Goal: Transaction & Acquisition: Purchase product/service

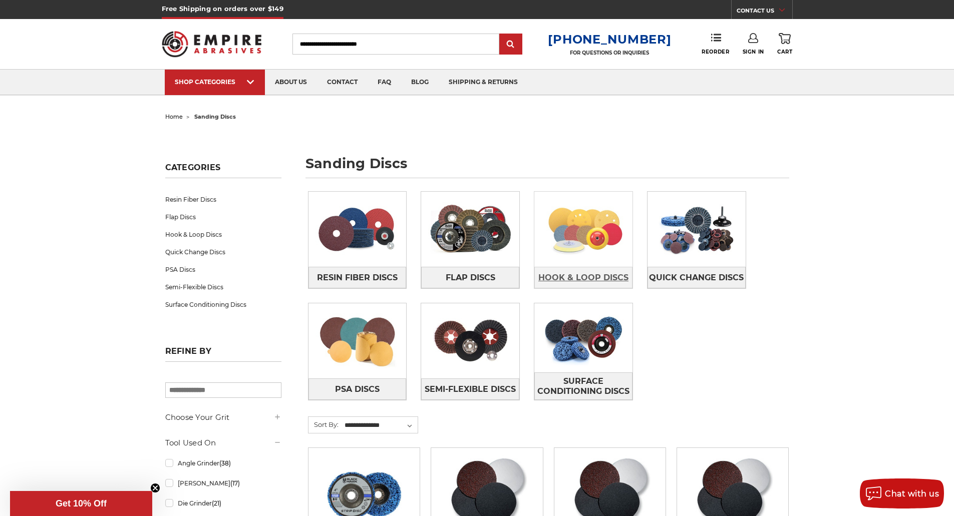
click at [602, 279] on span "Hook & Loop Discs" at bounding box center [583, 277] width 90 height 17
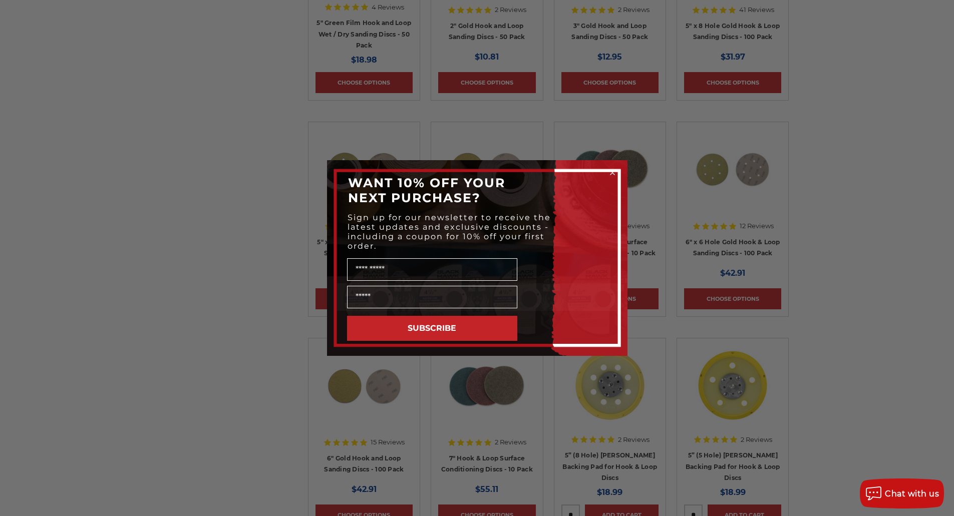
scroll to position [551, 0]
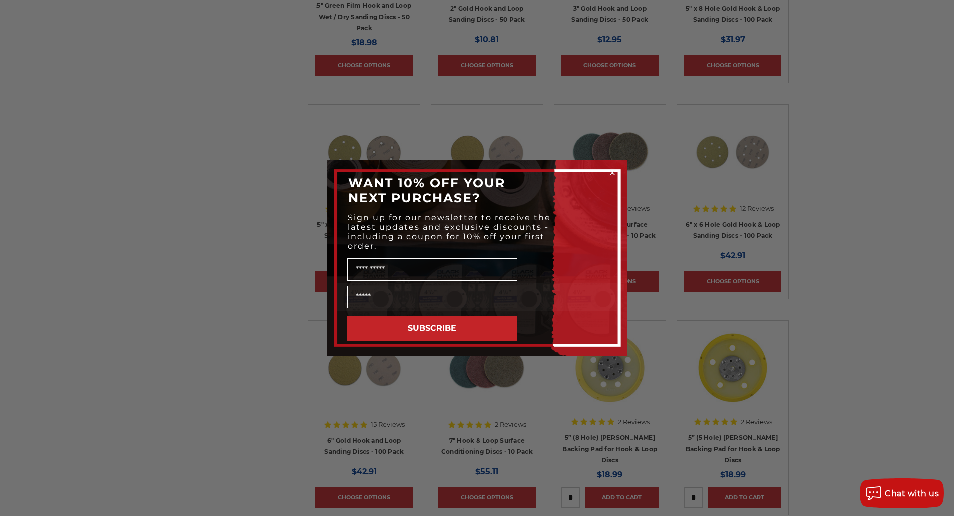
click at [611, 175] on circle "Close dialog" at bounding box center [612, 173] width 10 height 10
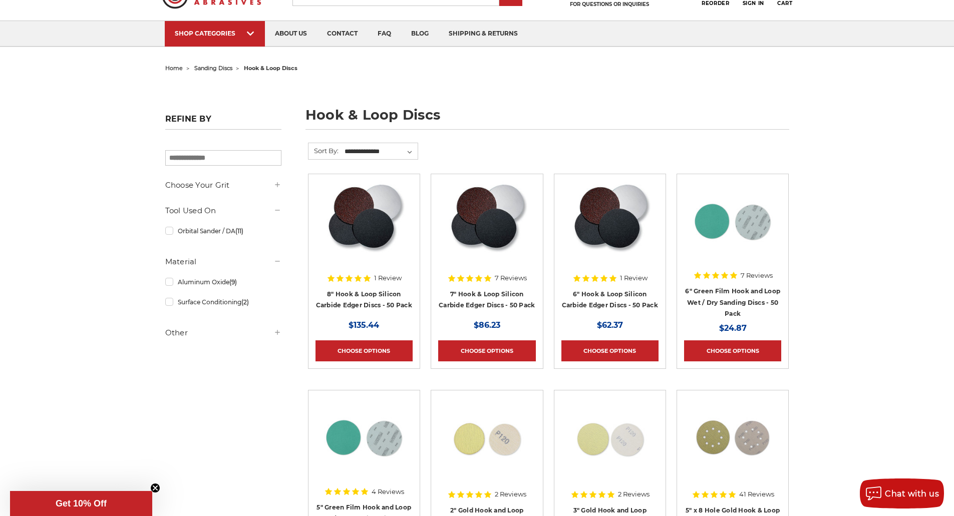
scroll to position [0, 0]
